Goal: Submit feedback/report problem: Submit feedback/report problem

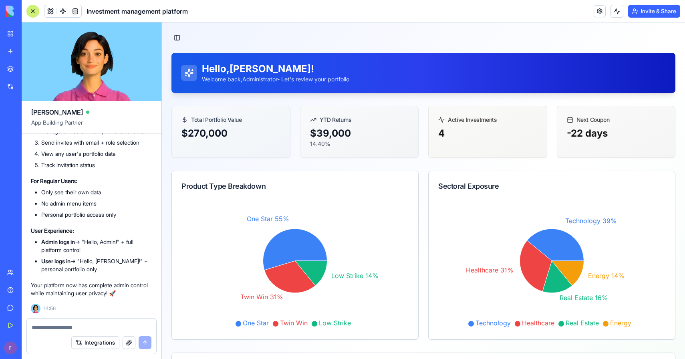
scroll to position [19610, 0]
click at [182, 35] on button "Toggle Sidebar" at bounding box center [176, 37] width 11 height 11
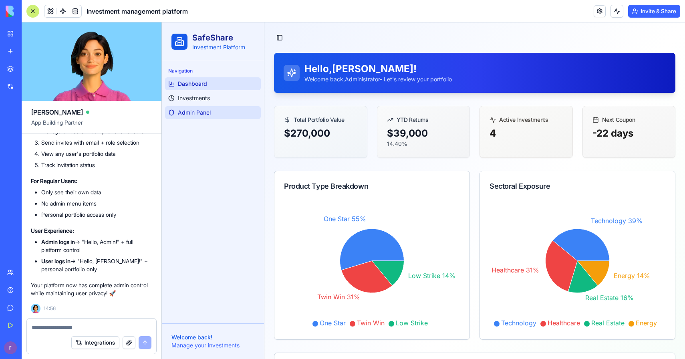
click at [197, 109] on span "Admin Panel" at bounding box center [194, 113] width 33 height 8
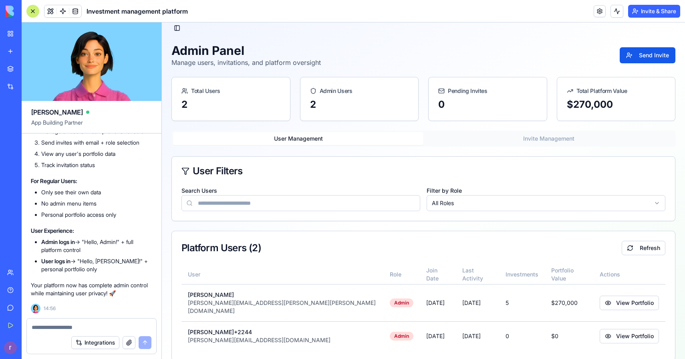
scroll to position [12, 0]
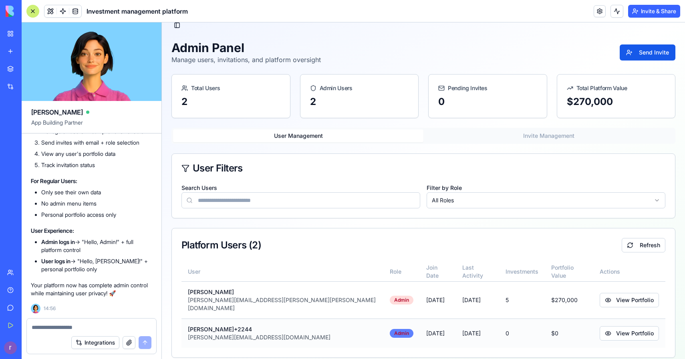
click at [390, 329] on div "Admin" at bounding box center [402, 333] width 24 height 9
click at [609, 326] on button "View Portfolio" at bounding box center [629, 333] width 59 height 14
click at [600, 327] on button "View Portfolio" at bounding box center [629, 333] width 59 height 14
click at [603, 301] on button "View Portfolio" at bounding box center [629, 300] width 59 height 14
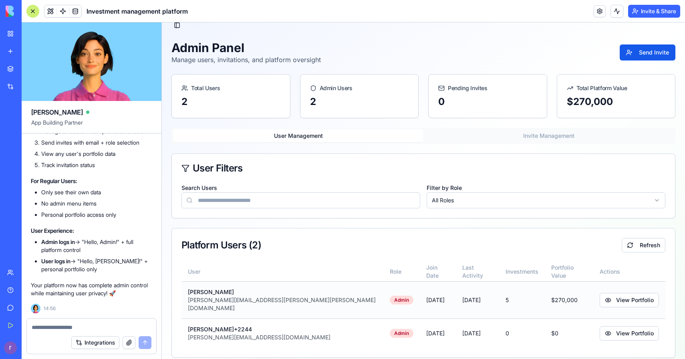
click at [545, 295] on td "$ 270,000" at bounding box center [569, 299] width 48 height 37
click at [483, 201] on html "SafeShare Investment Platform Navigation Dashboard Investments Admin Panel Welc…" at bounding box center [423, 188] width 523 height 357
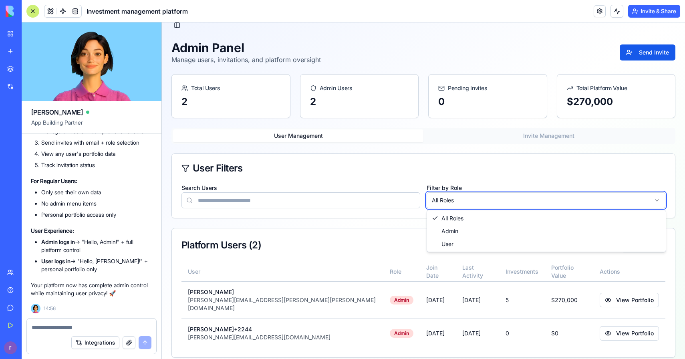
click at [483, 201] on html "SafeShare Investment Platform Navigation Dashboard Investments Admin Panel Welc…" at bounding box center [423, 188] width 523 height 357
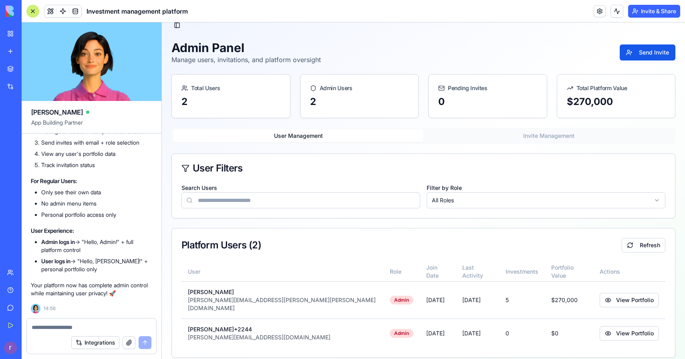
click at [114, 326] on textarea at bounding box center [92, 327] width 120 height 8
click at [83, 329] on textarea at bounding box center [92, 327] width 120 height 8
click at [67, 324] on textarea "**********" at bounding box center [92, 327] width 120 height 8
type textarea "**********"
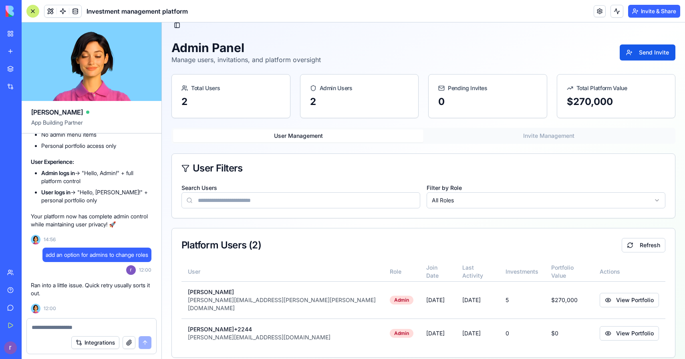
scroll to position [20098, 0]
click at [114, 254] on span "add an option for admins to change roles" at bounding box center [97, 255] width 103 height 8
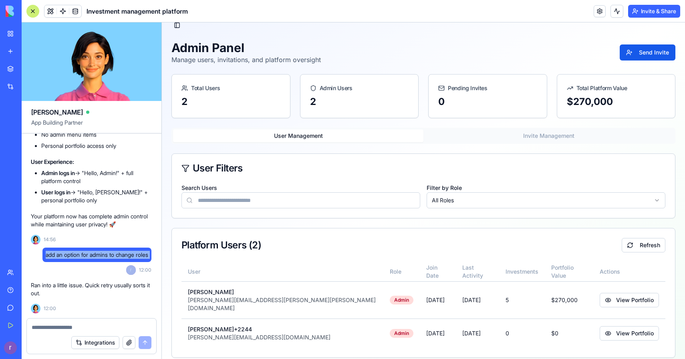
click at [114, 254] on span "add an option for admins to change roles" at bounding box center [97, 255] width 103 height 8
copy span "add an option for admins to change roles"
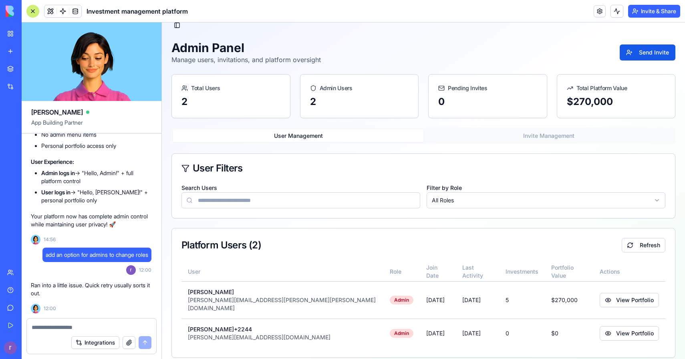
click at [97, 330] on textarea at bounding box center [92, 327] width 120 height 8
paste textarea "**********"
type textarea "**********"
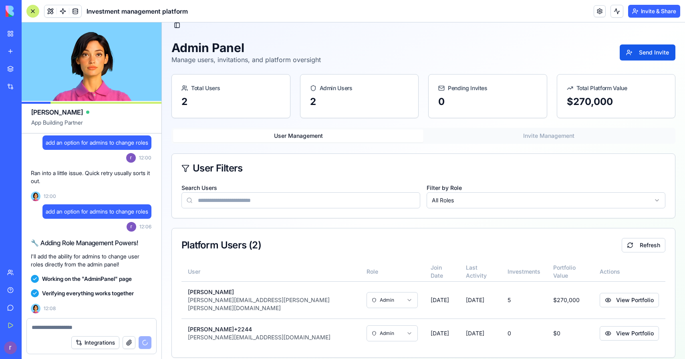
scroll to position [20776, 0]
